Goal: Transaction & Acquisition: Book appointment/travel/reservation

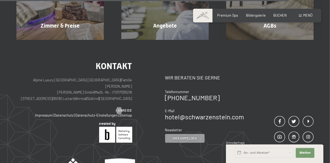
scroll to position [412, 0]
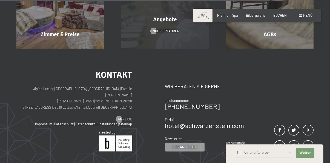
click at [177, 33] on div "Angebote Mehr erfahren" at bounding box center [164, 4] width 105 height 87
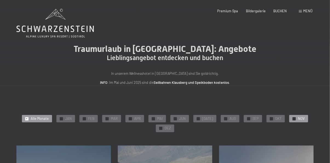
click at [293, 120] on span "✓" at bounding box center [294, 118] width 2 height 3
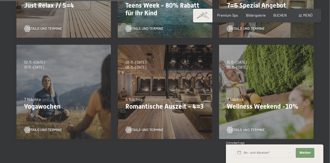
scroll to position [202, 0]
click at [190, 105] on p "Romantische Auszeit - 4=3" at bounding box center [164, 107] width 79 height 8
click at [172, 107] on p "Romantische Auszeit - 4=3" at bounding box center [164, 107] width 79 height 8
click at [156, 131] on span "Details und Termine" at bounding box center [151, 129] width 36 height 5
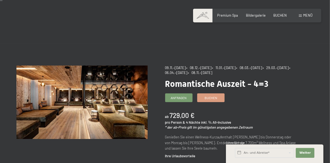
scroll to position [11, 0]
